Goal: Task Accomplishment & Management: Complete application form

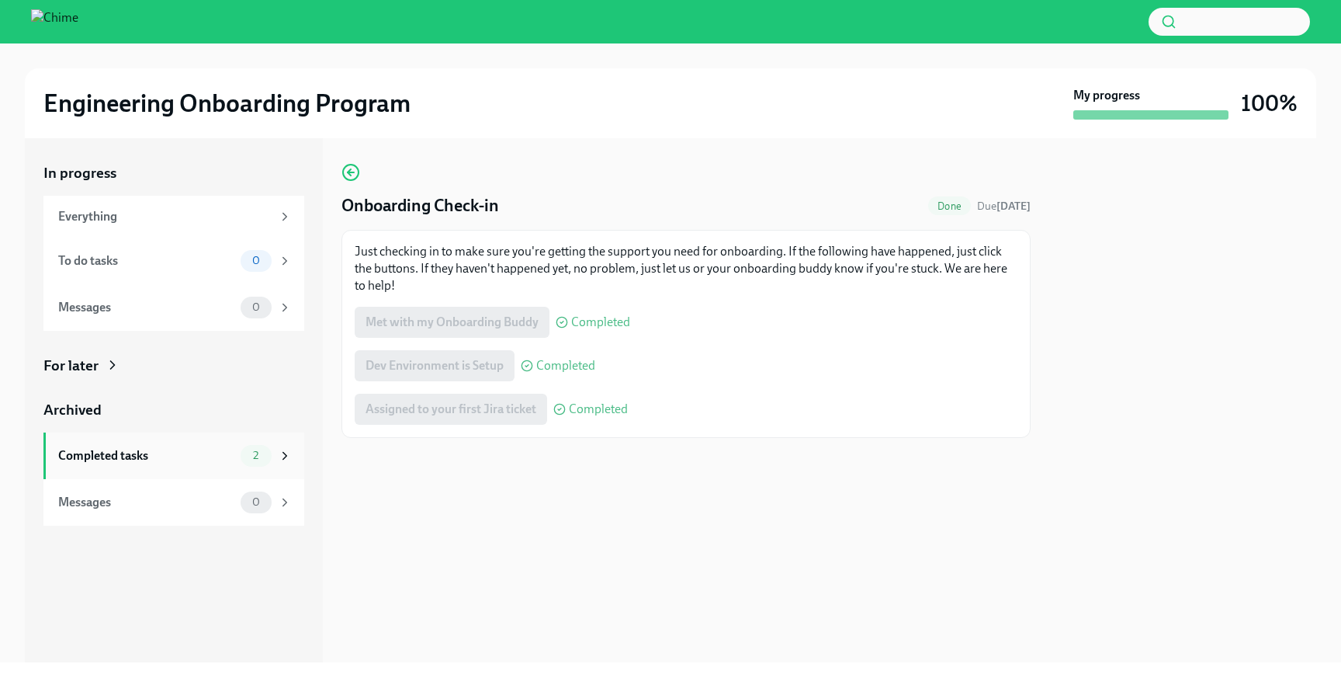
click at [94, 446] on div "Completed tasks 2" at bounding box center [175, 456] width 234 height 22
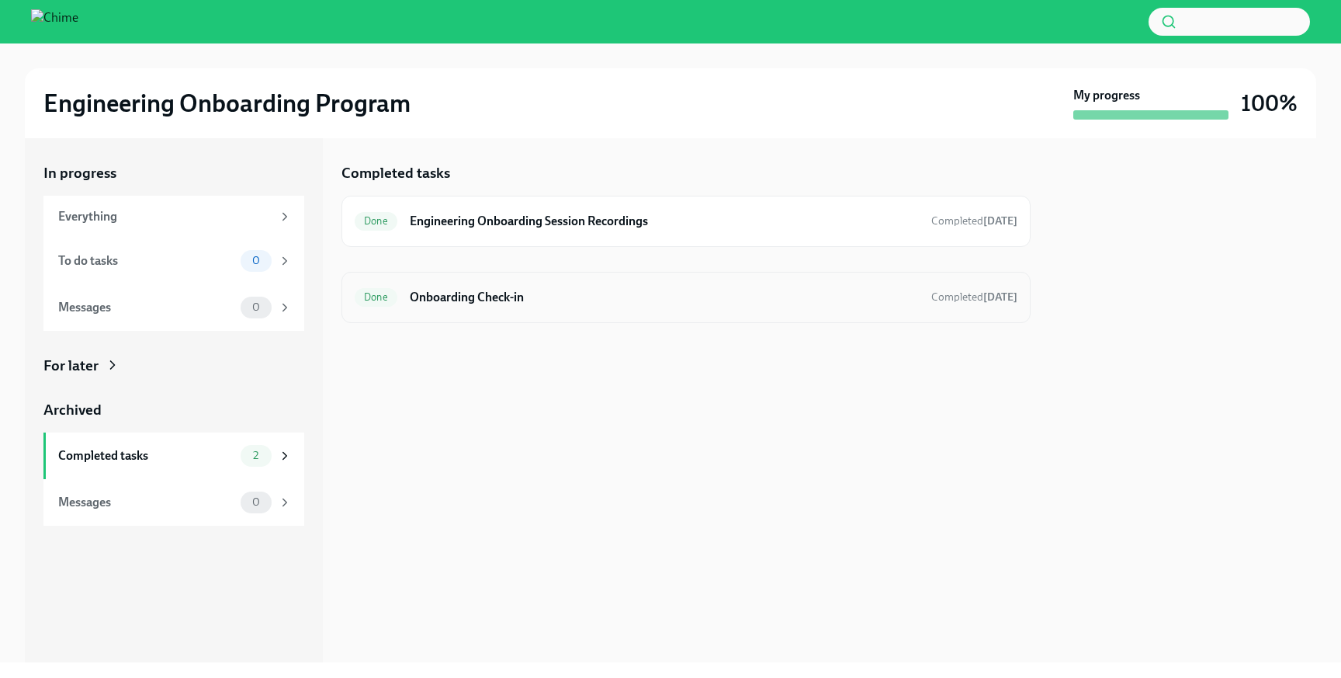
click at [508, 300] on h6 "Onboarding Check-in" at bounding box center [664, 297] width 509 height 17
click at [432, 213] on h6 "Engineering Onboarding Session Recordings" at bounding box center [664, 221] width 509 height 17
